Goal: Information Seeking & Learning: Learn about a topic

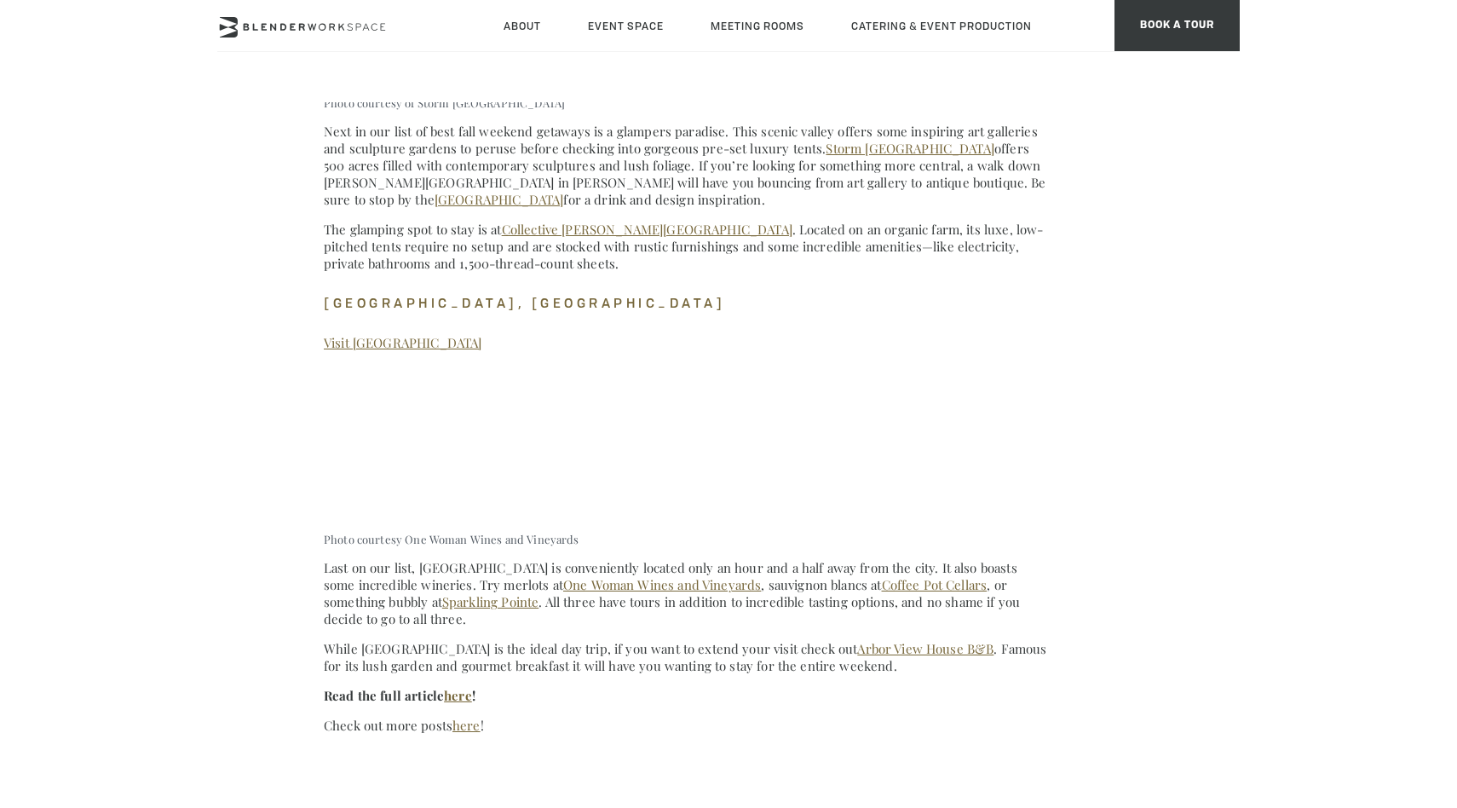
scroll to position [1356, 0]
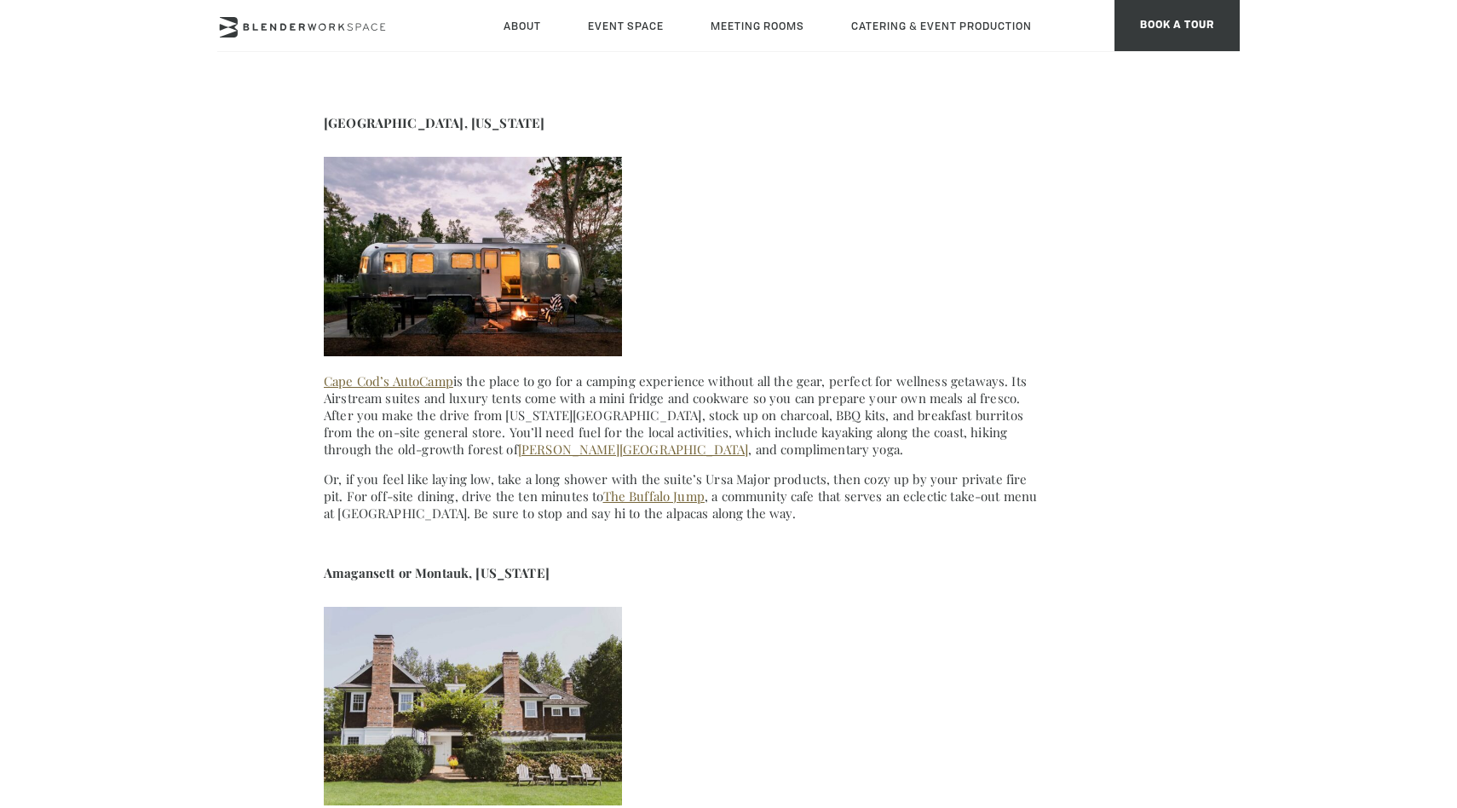
scroll to position [3810, 0]
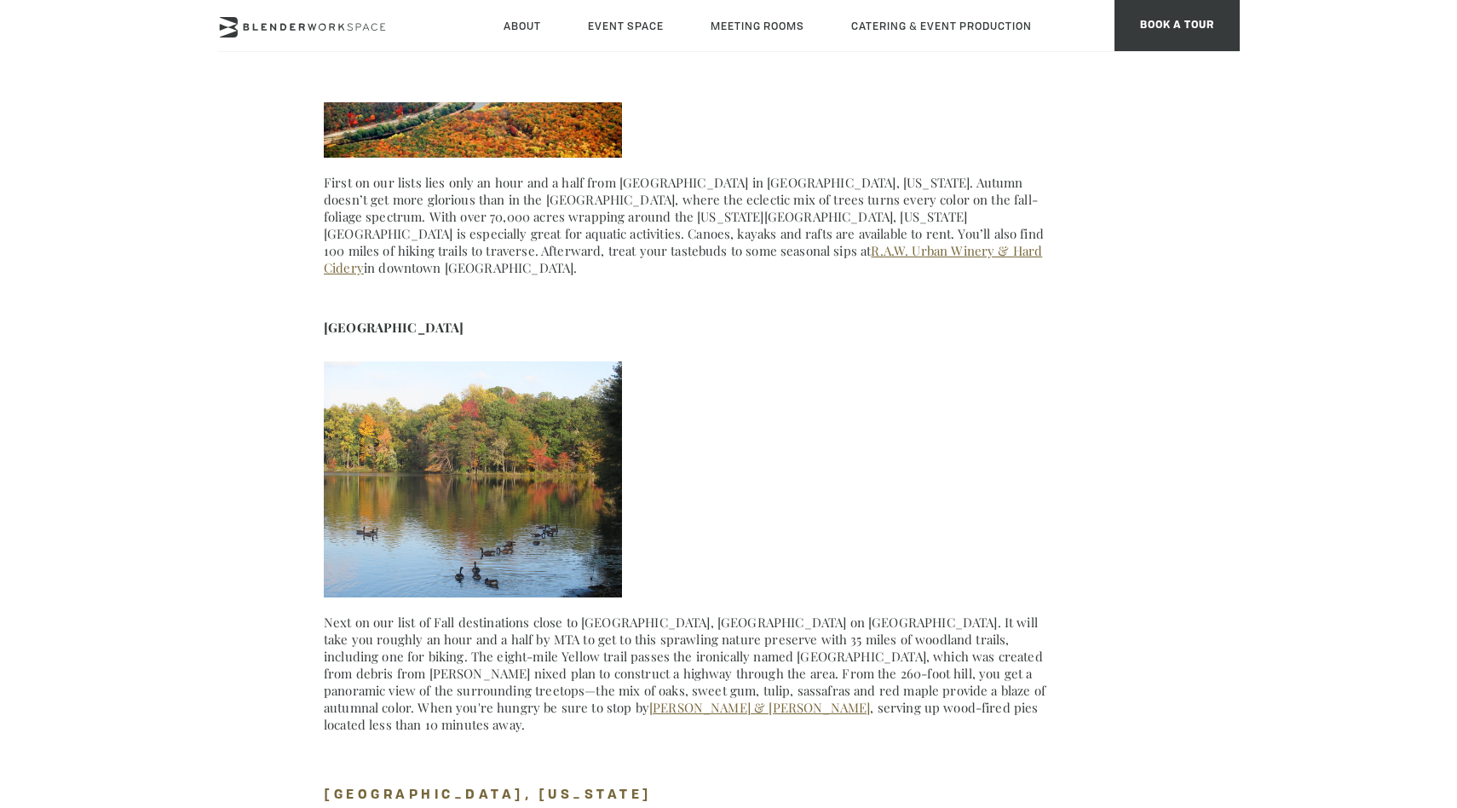
scroll to position [6494, 0]
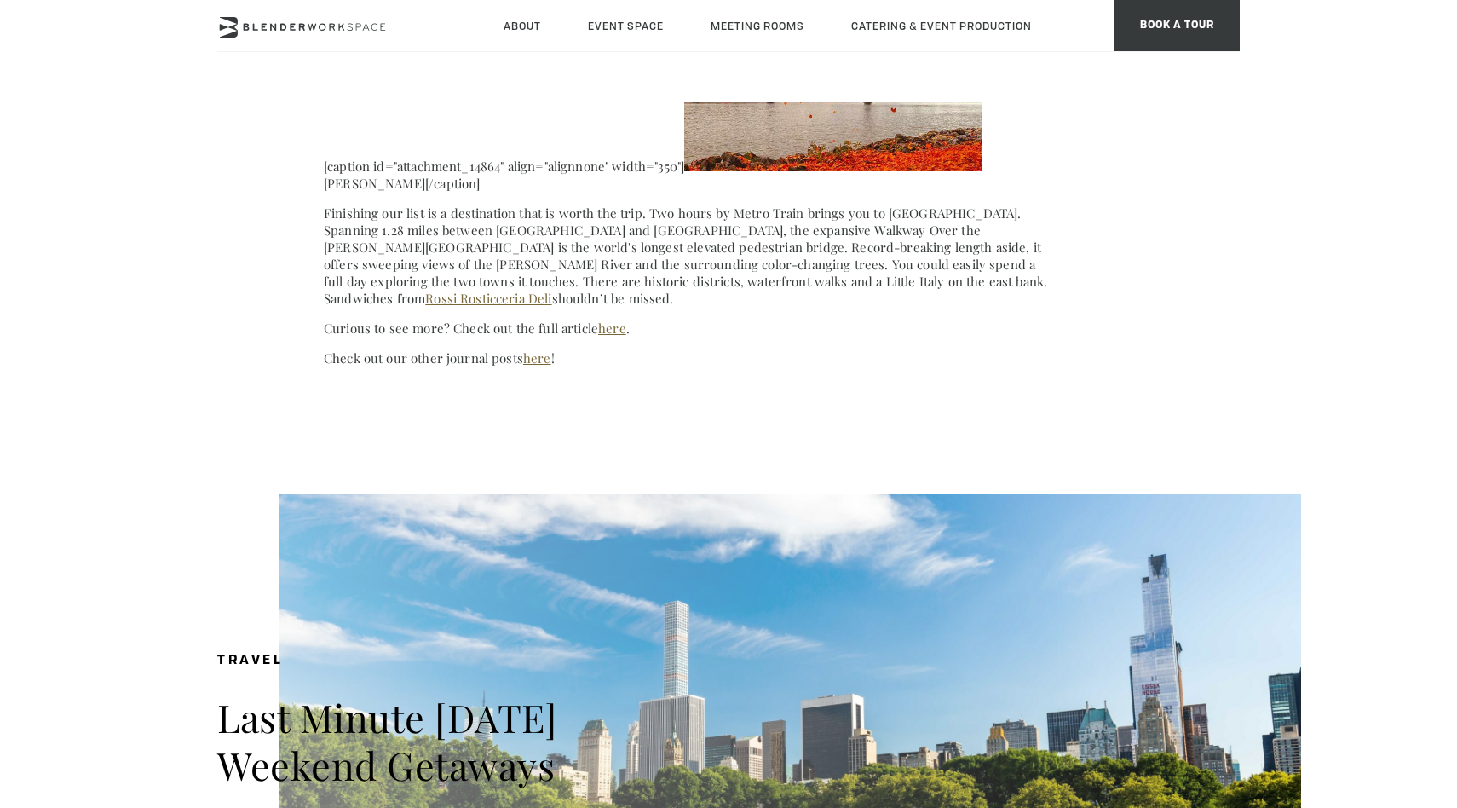
scroll to position [7466, 0]
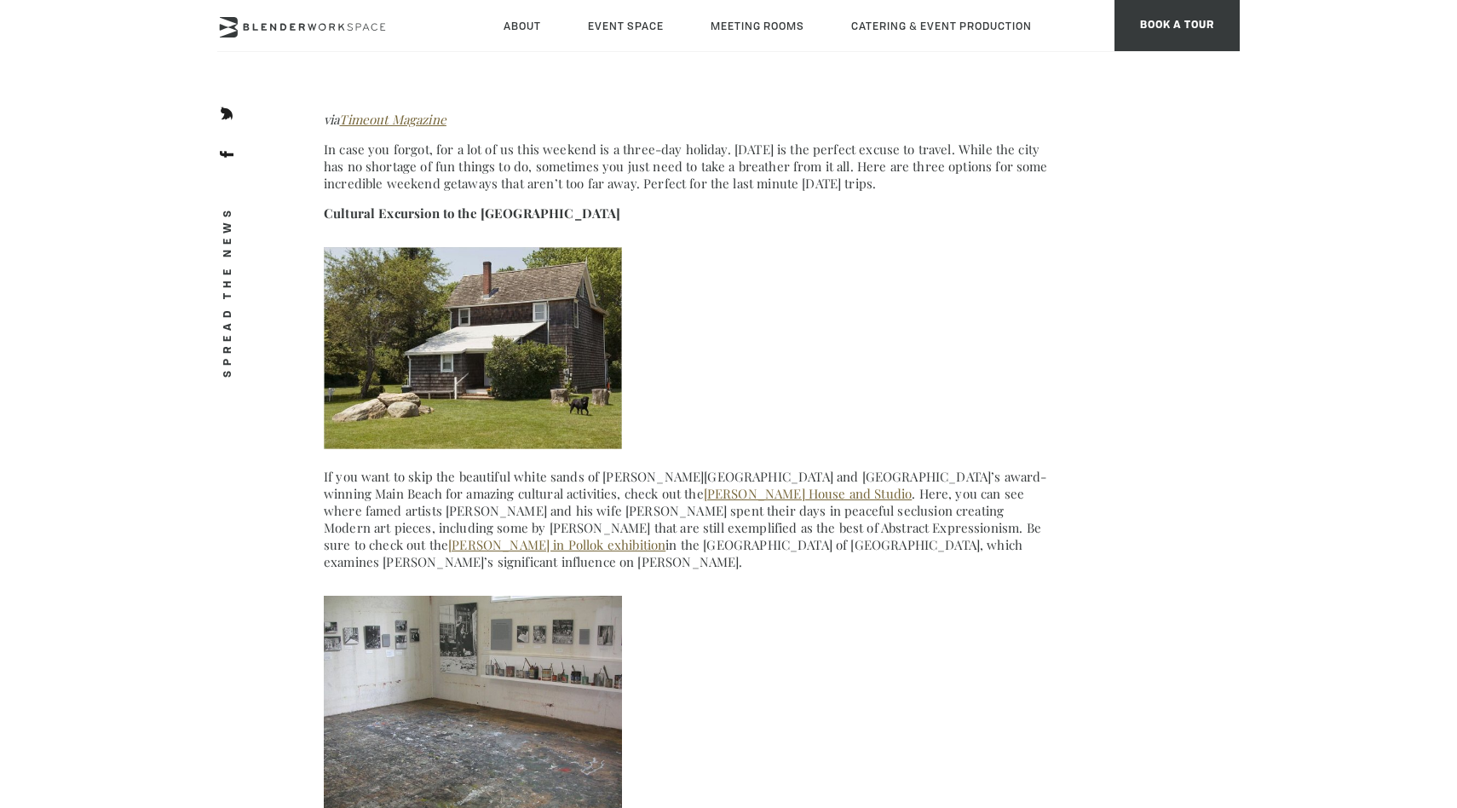
scroll to position [574, 0]
